Goal: Task Accomplishment & Management: Complete application form

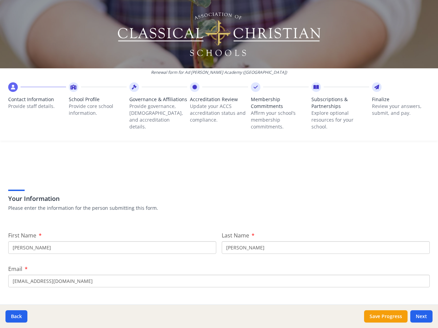
click at [219, 164] on div "Your Information Please enter the information for the person submitting this fo…" at bounding box center [218, 191] width 421 height 58
click at [37, 101] on span "Contact Information" at bounding box center [37, 99] width 58 height 7
click at [96, 105] on p "Provide core school information." at bounding box center [98, 110] width 58 height 14
click at [156, 111] on p "Provide governance, [DEMOGRAPHIC_DATA], and accreditation details." at bounding box center [158, 116] width 58 height 27
click at [216, 108] on p "Update your ACCS accreditation status and compliance." at bounding box center [219, 113] width 58 height 21
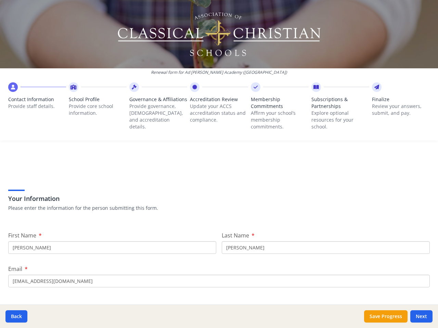
click at [276, 111] on p "Affirm your school’s membership commitments." at bounding box center [280, 120] width 58 height 21
click at [335, 111] on p "Explore optional resources for your school." at bounding box center [340, 120] width 58 height 21
click at [395, 105] on p "Review your answers, submit, and pay." at bounding box center [401, 110] width 58 height 14
click at [16, 317] on button "Back" at bounding box center [16, 316] width 22 height 12
click at [385, 317] on button "Save Progress" at bounding box center [385, 316] width 43 height 12
